Goal: Check status: Check status

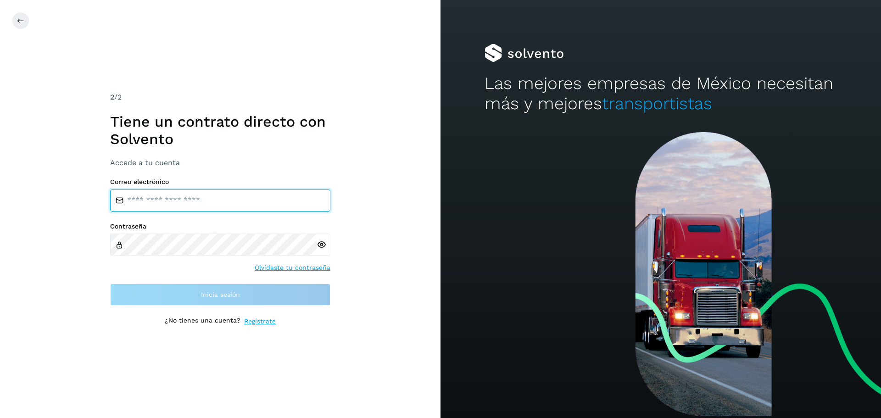
click at [189, 197] on input "email" at bounding box center [220, 200] width 220 height 22
type input "**********"
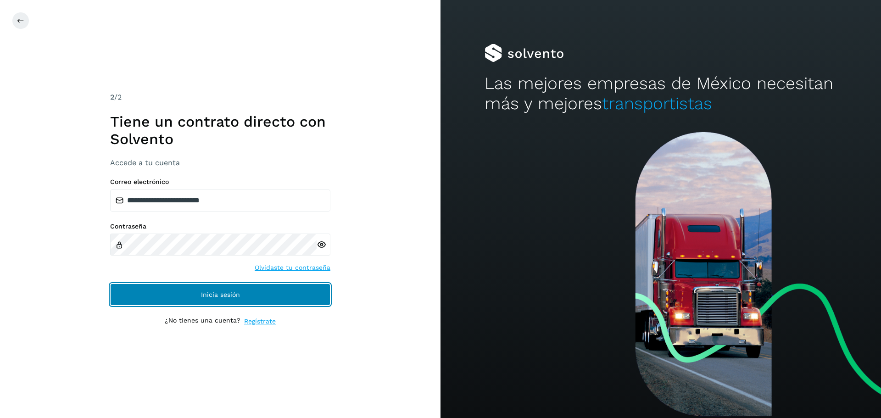
click at [281, 292] on button "Inicia sesión" at bounding box center [220, 294] width 220 height 22
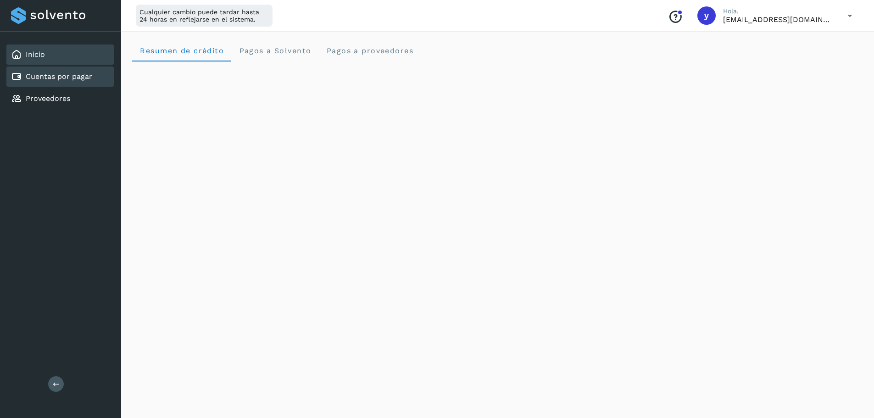
drag, startPoint x: 65, startPoint y: 62, endPoint x: 60, endPoint y: 84, distance: 22.2
click at [65, 63] on div "Inicio" at bounding box center [59, 54] width 107 height 20
click at [53, 79] on link "Cuentas por pagar" at bounding box center [59, 76] width 67 height 9
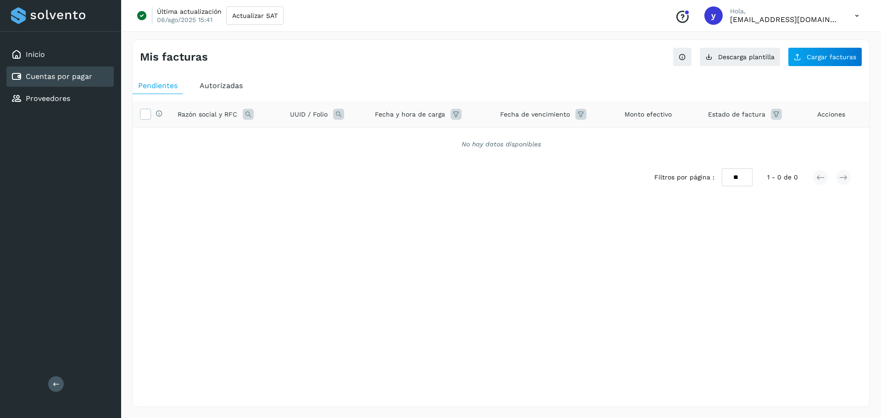
click at [65, 76] on link "Cuentas por pagar" at bounding box center [59, 76] width 67 height 9
click at [219, 89] on span "Autorizadas" at bounding box center [221, 85] width 43 height 9
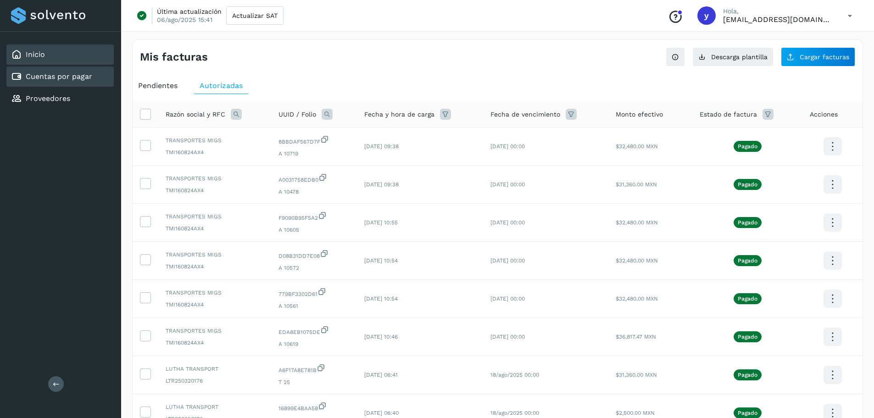
click at [51, 52] on div "Inicio" at bounding box center [59, 54] width 107 height 20
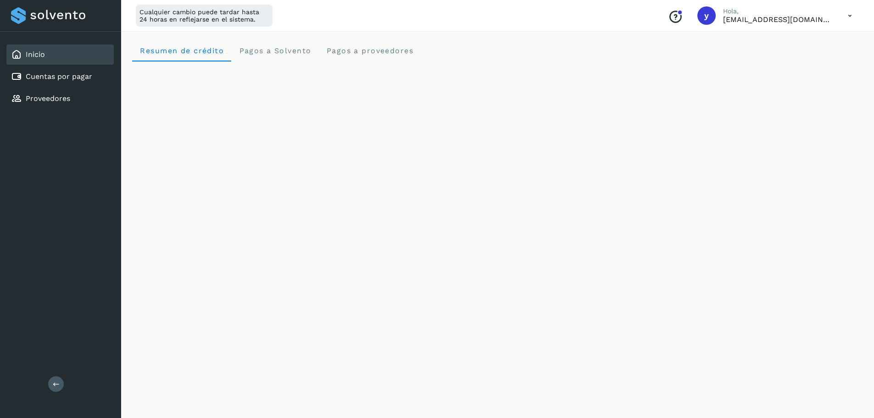
click at [534, 18] on div "Cualquier cambio puede tardar hasta 24 horas en reflejarse en el sistema. Conoc…" at bounding box center [497, 16] width 753 height 32
click at [633, 25] on div "Cualquier cambio puede tardar hasta 24 horas en reflejarse en el sistema. Conoc…" at bounding box center [497, 16] width 753 height 32
